Goal: Browse casually

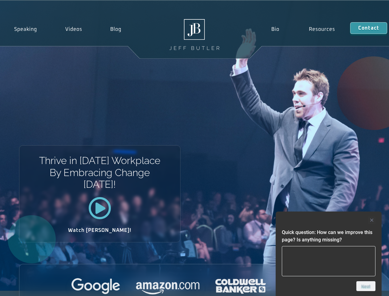
click at [194, 148] on div "Thrive in [DATE] Workplace By Embracing Change [DATE]! Watch [PERSON_NAME]!" at bounding box center [194, 146] width 389 height 290
click at [328, 220] on div at bounding box center [329, 219] width 94 height 7
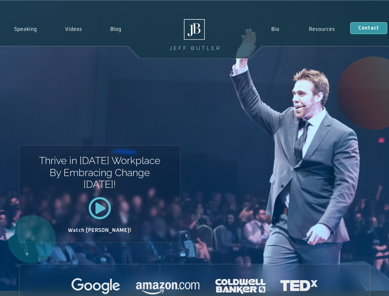
click at [366, 286] on div at bounding box center [194, 286] width 350 height 17
